Goal: Task Accomplishment & Management: Manage account settings

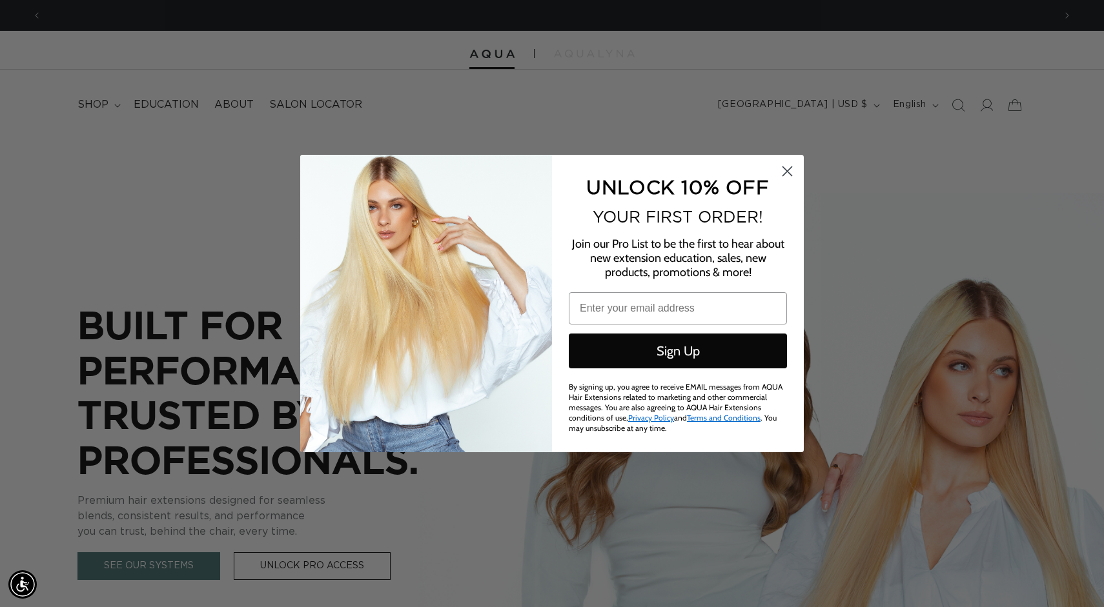
scroll to position [0, 1012]
click at [633, 311] on input "Email" at bounding box center [678, 308] width 218 height 32
type input "[PERSON_NAME][EMAIL_ADDRESS][PERSON_NAME][DOMAIN_NAME]"
click at [784, 173] on circle "Close dialog" at bounding box center [787, 171] width 21 height 21
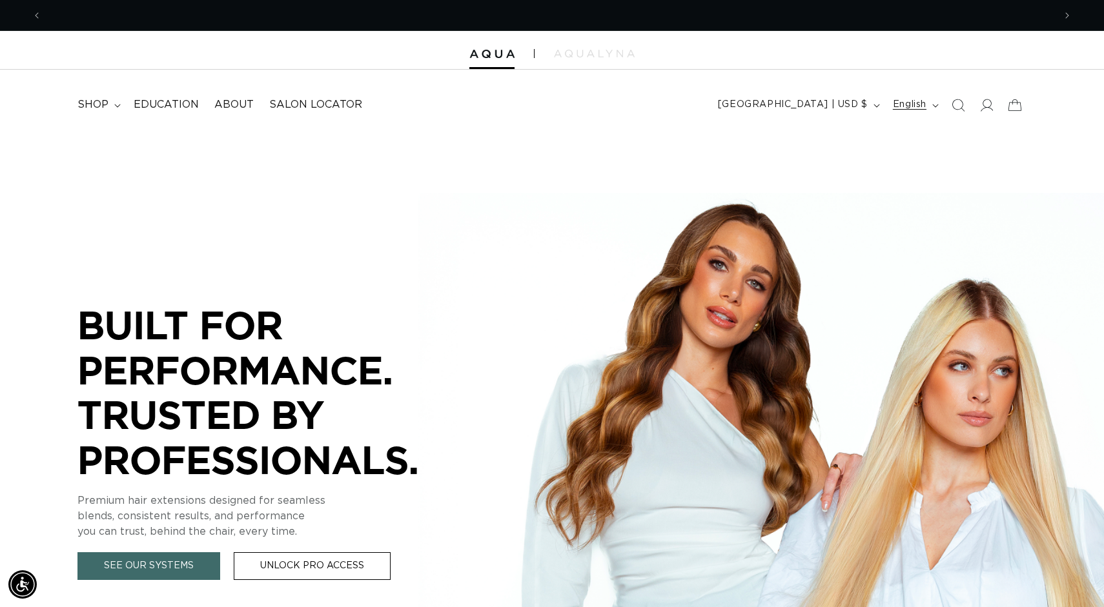
scroll to position [0, 0]
click at [988, 105] on icon at bounding box center [986, 105] width 14 height 14
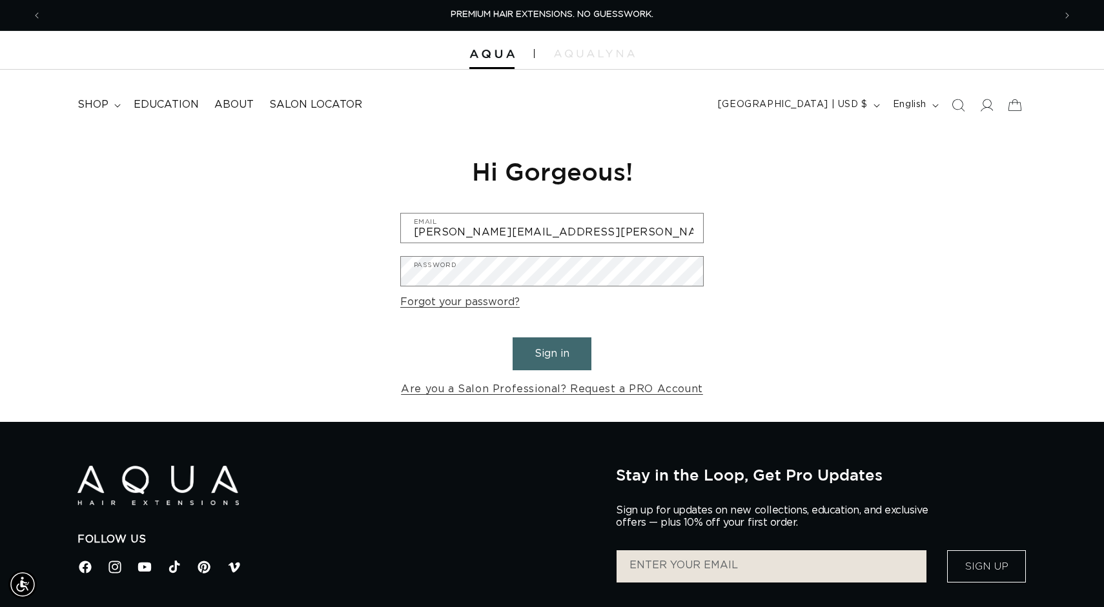
type input "[PERSON_NAME][EMAIL_ADDRESS][PERSON_NAME][DOMAIN_NAME]"
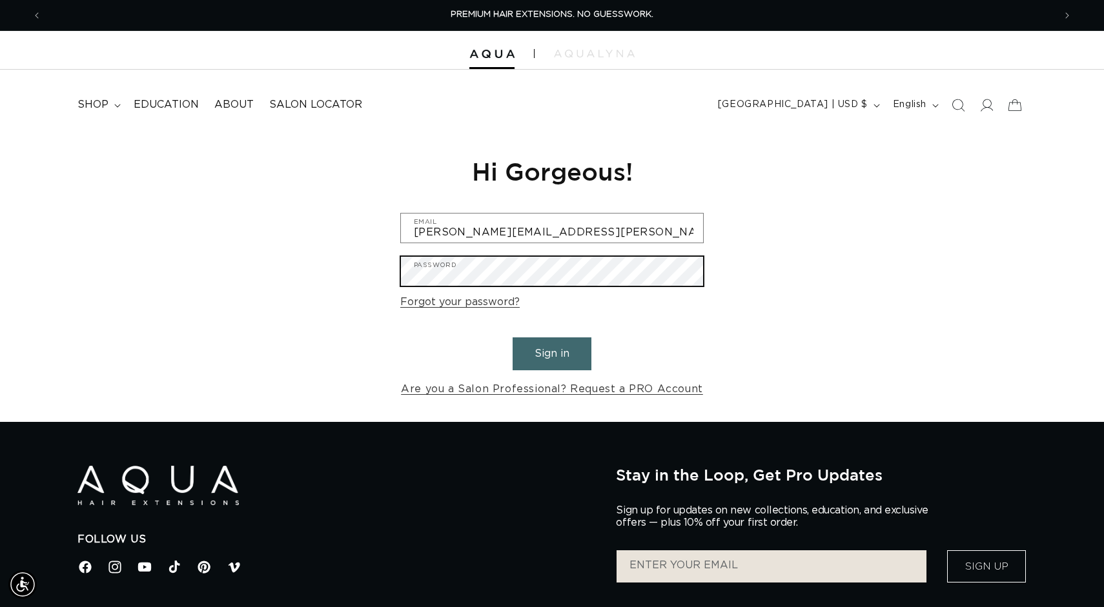
click at [552, 352] on button "Sign in" at bounding box center [552, 354] width 79 height 33
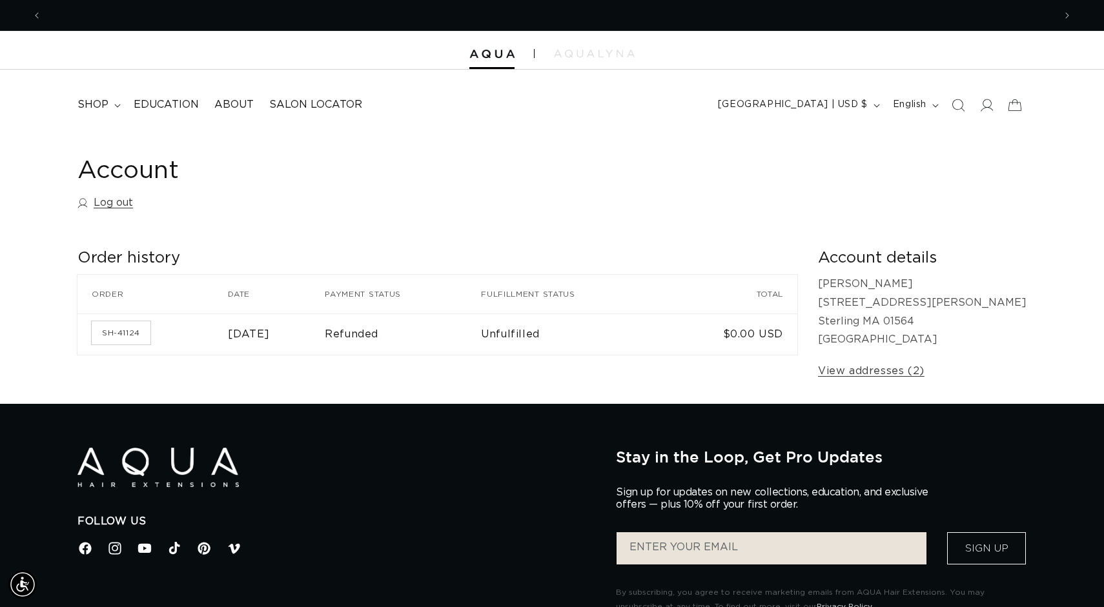
scroll to position [0, 1012]
click at [94, 108] on span "shop" at bounding box center [92, 105] width 31 height 14
